Goal: Find specific page/section: Find specific page/section

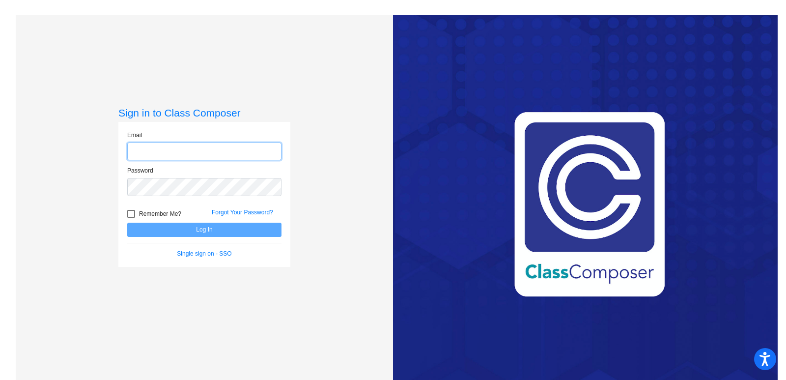
type input "[EMAIL_ADDRESS][DOMAIN_NAME]"
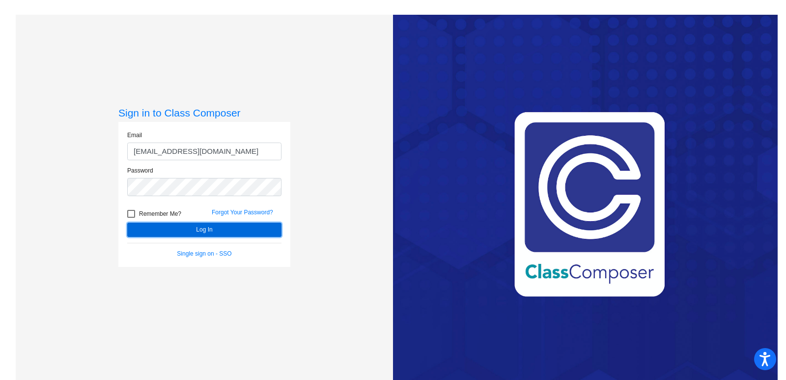
click at [206, 225] on button "Log In" at bounding box center [204, 229] width 154 height 14
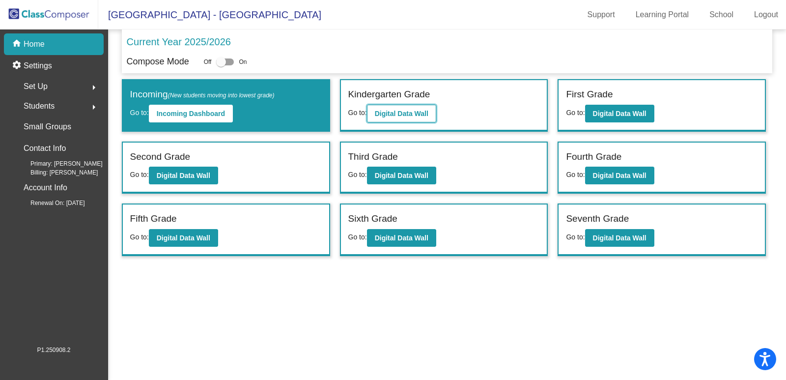
click at [390, 109] on button "Digital Data Wall" at bounding box center [401, 114] width 69 height 18
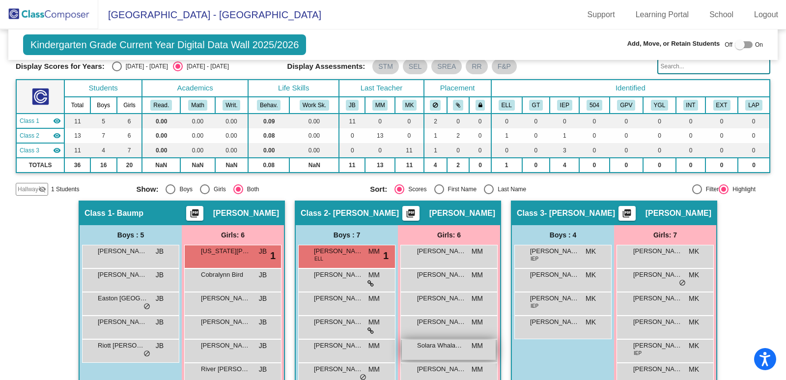
scroll to position [83, 0]
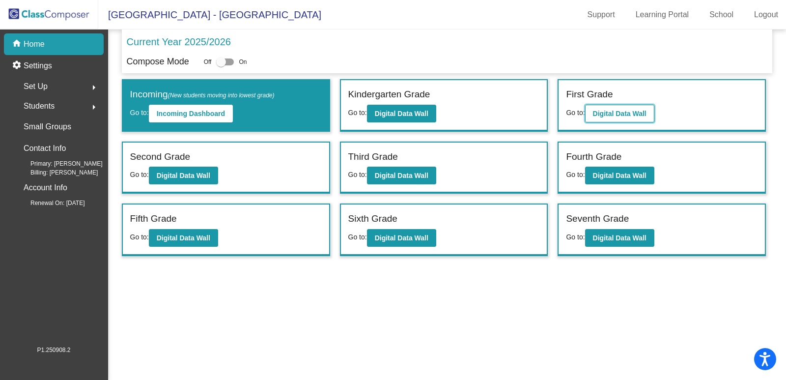
click at [629, 110] on b "Digital Data Wall" at bounding box center [620, 114] width 54 height 8
click at [190, 236] on b "Digital Data Wall" at bounding box center [184, 238] width 54 height 8
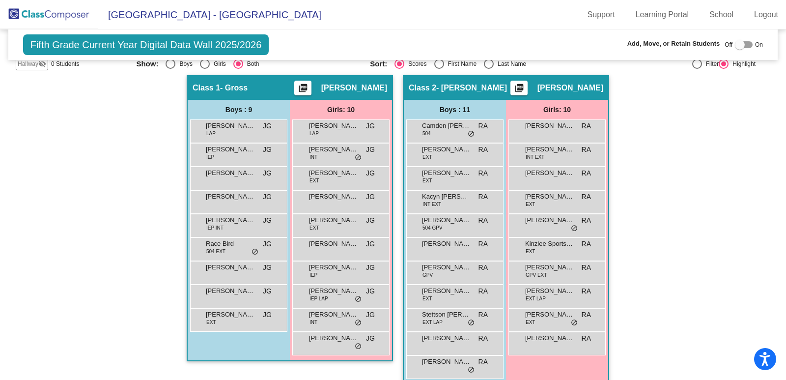
scroll to position [162, 0]
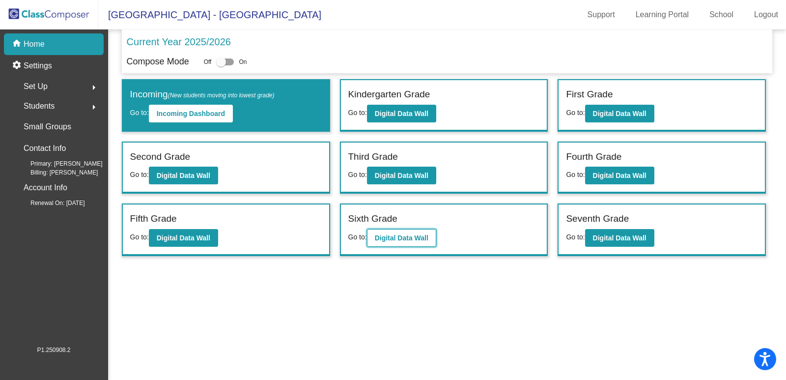
click at [420, 238] on b "Digital Data Wall" at bounding box center [402, 238] width 54 height 8
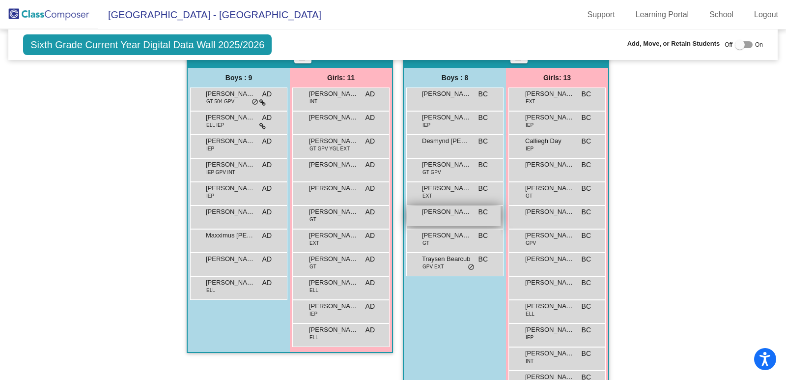
scroll to position [196, 0]
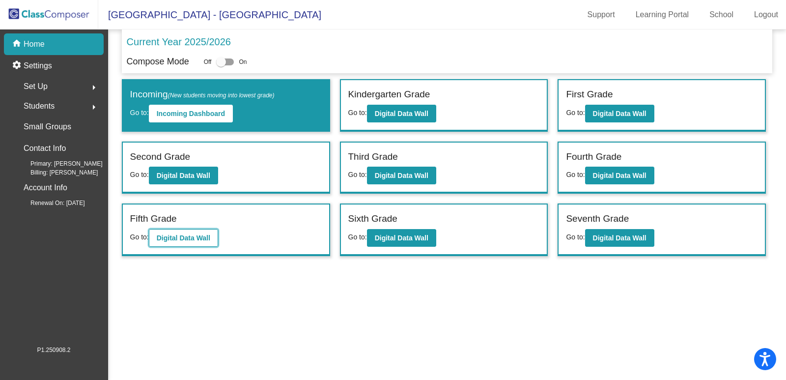
click at [206, 235] on b "Digital Data Wall" at bounding box center [184, 238] width 54 height 8
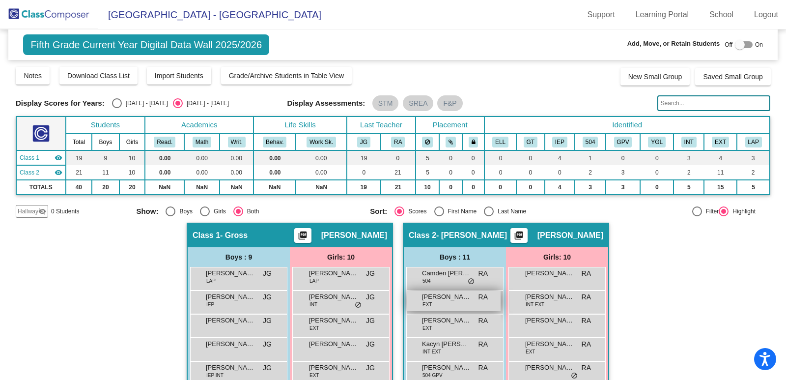
scroll to position [147, 0]
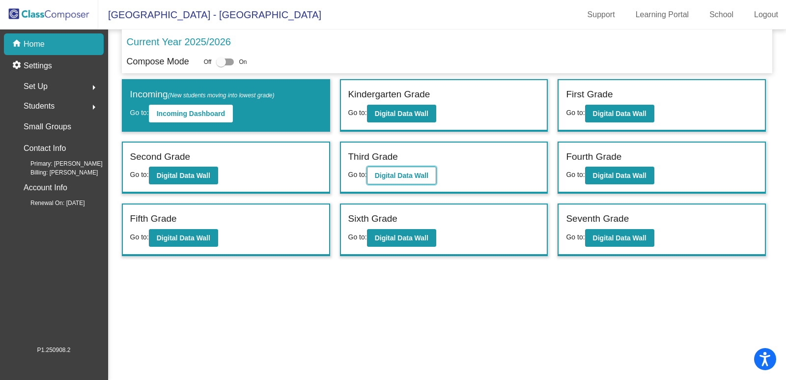
click at [404, 175] on b "Digital Data Wall" at bounding box center [402, 175] width 54 height 8
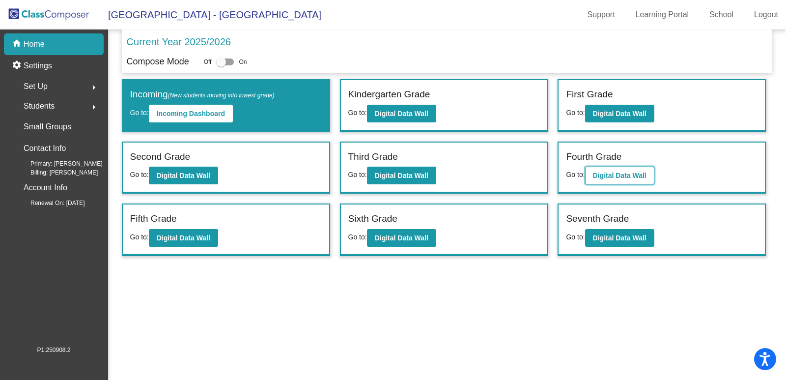
click at [613, 178] on b "Digital Data Wall" at bounding box center [620, 175] width 54 height 8
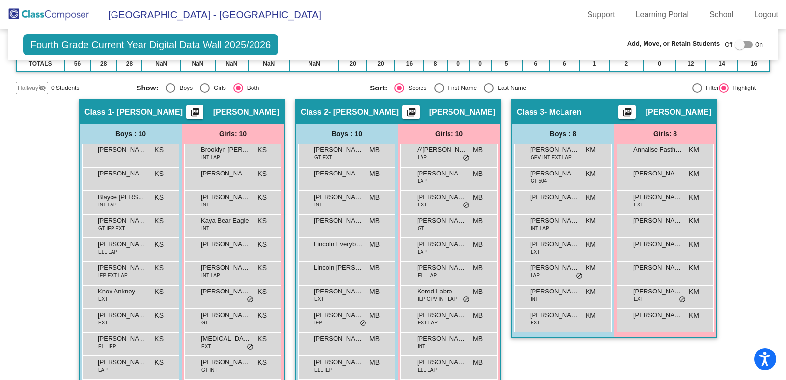
scroll to position [153, 0]
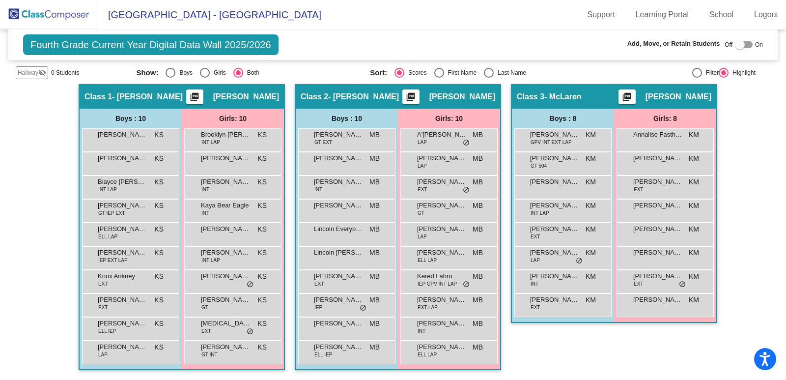
click at [632, 335] on div "Class 3 - McLaren picture_as_pdf [PERSON_NAME] Add Student First Name Last Name…" at bounding box center [614, 232] width 206 height 296
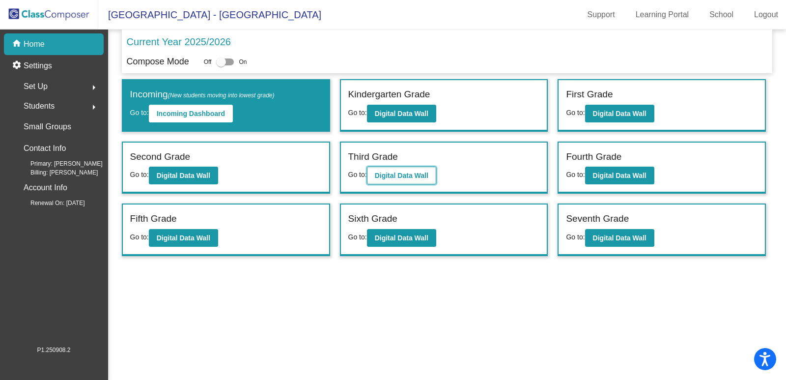
click at [405, 170] on button "Digital Data Wall" at bounding box center [401, 175] width 69 height 18
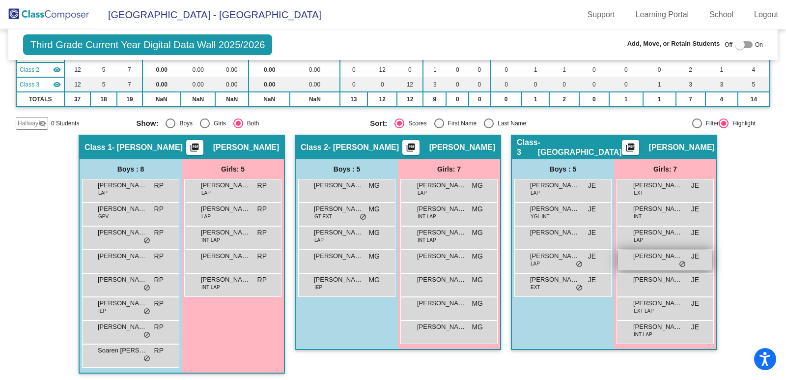
scroll to position [106, 0]
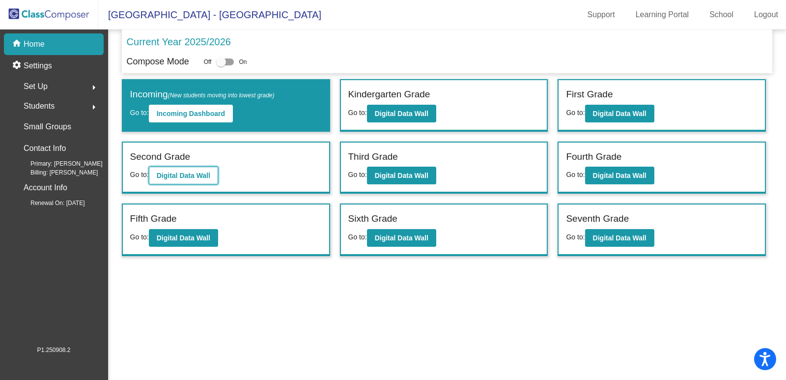
click at [211, 180] on button "Digital Data Wall" at bounding box center [183, 175] width 69 height 18
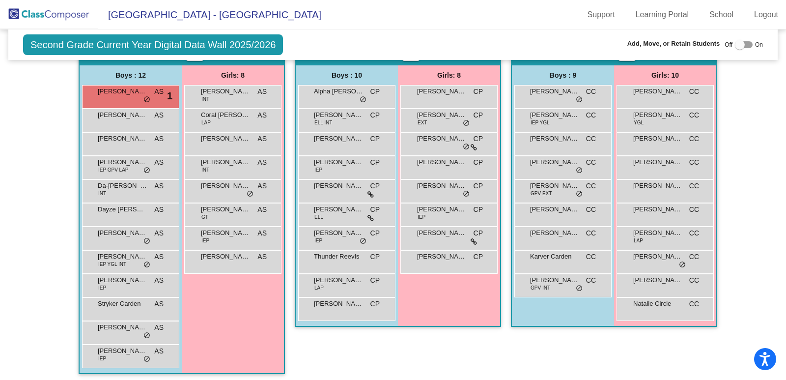
scroll to position [98, 0]
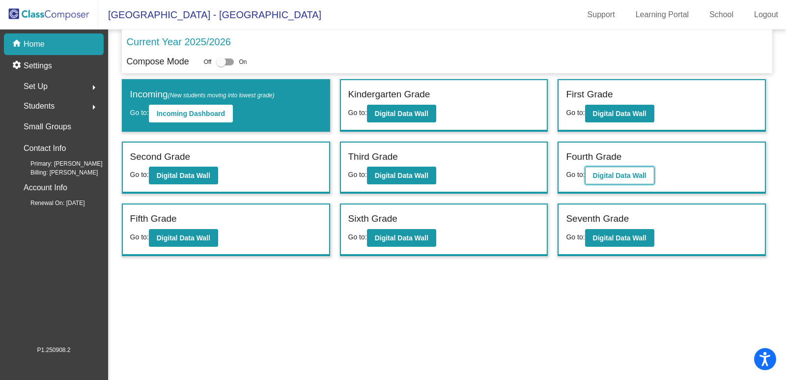
click at [623, 173] on b "Digital Data Wall" at bounding box center [620, 175] width 54 height 8
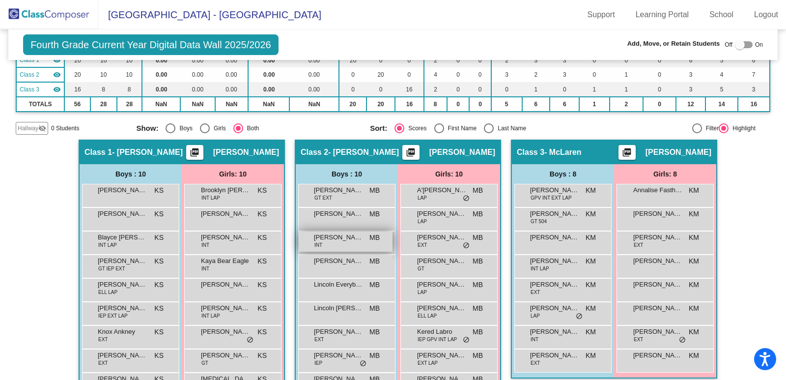
scroll to position [147, 0]
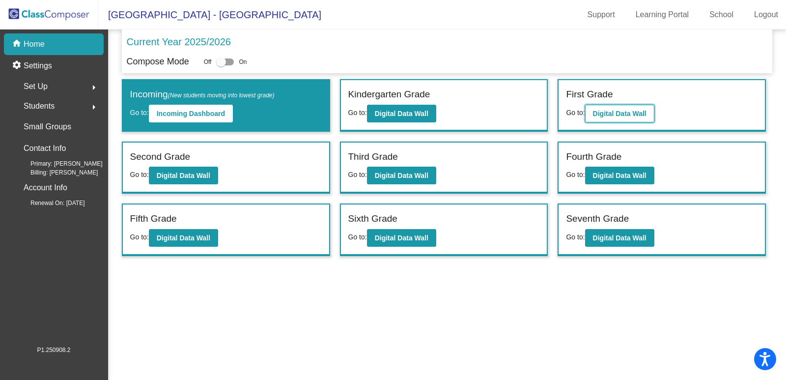
click at [594, 113] on b "Digital Data Wall" at bounding box center [620, 114] width 54 height 8
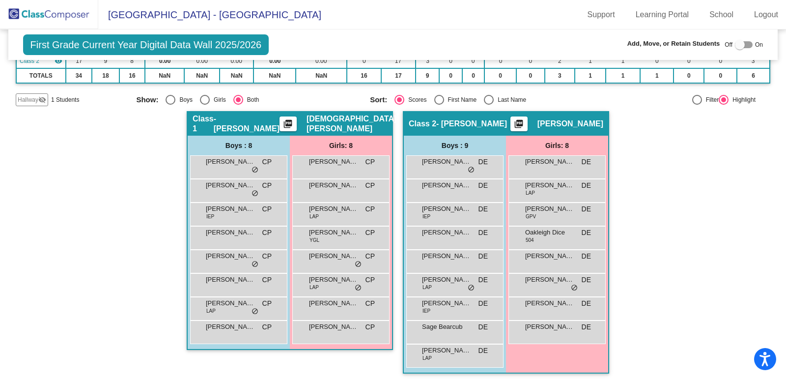
scroll to position [115, 0]
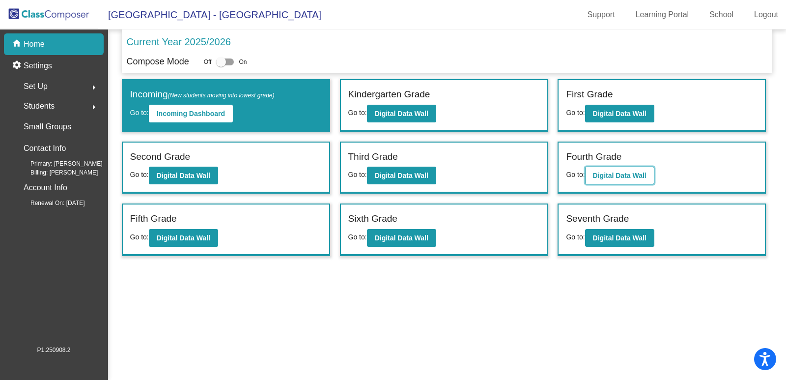
click at [598, 179] on b "Digital Data Wall" at bounding box center [620, 175] width 54 height 8
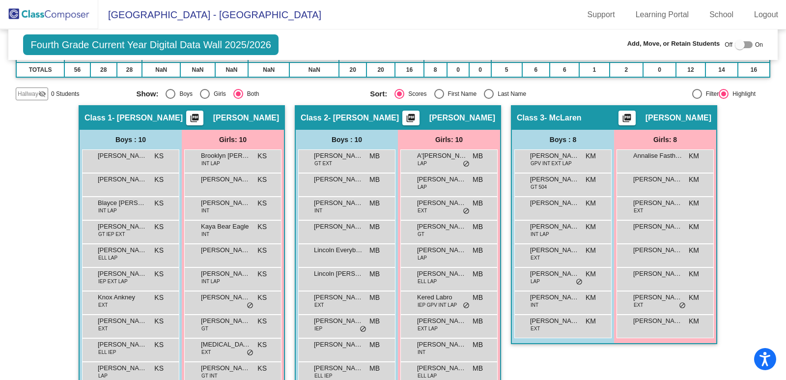
scroll to position [147, 0]
